Goal: Information Seeking & Learning: Learn about a topic

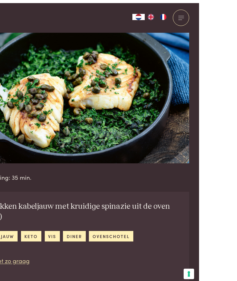
scroll to position [26, 0]
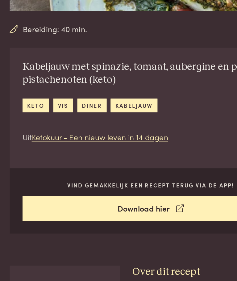
scroll to position [104, 0]
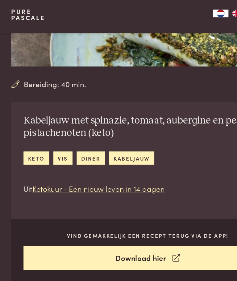
click at [73, 124] on link "diner" at bounding box center [73, 129] width 23 height 10
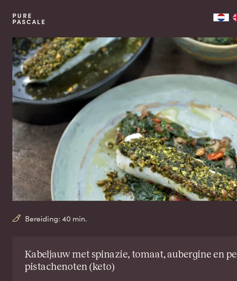
click at [2, 73] on div "Bereiding: 40 min. Kabeljauw met spinazie, tomaat, aubergine en pesto van pista…" at bounding box center [118, 181] width 237 height 302
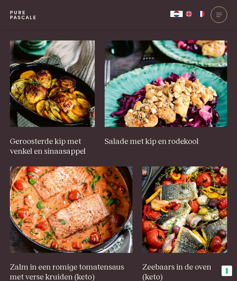
scroll to position [376, 0]
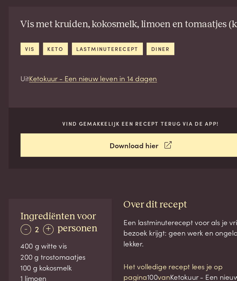
scroll to position [151, 0]
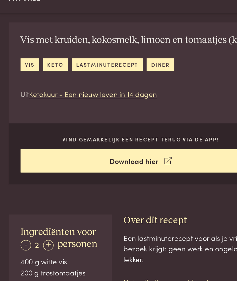
click at [58, 141] on link "Download hier" at bounding box center [119, 150] width 198 height 19
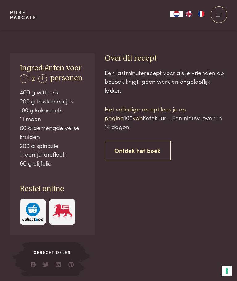
scroll to position [269, 0]
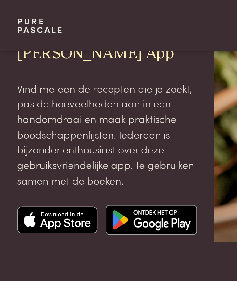
scroll to position [35, 0]
